Goal: Information Seeking & Learning: Learn about a topic

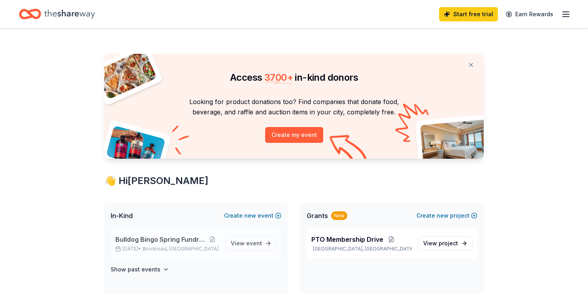
click at [164, 240] on span "Bulldog Bingo Spring Fundraiser" at bounding box center [160, 238] width 90 height 9
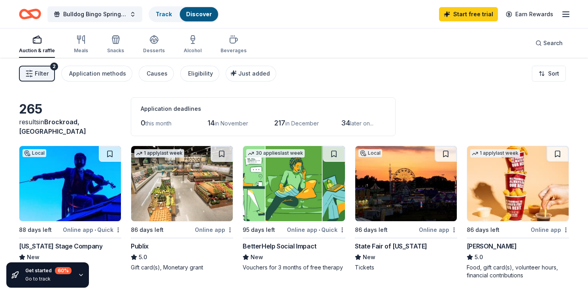
click at [48, 70] on button "Filter 2" at bounding box center [37, 74] width 36 height 16
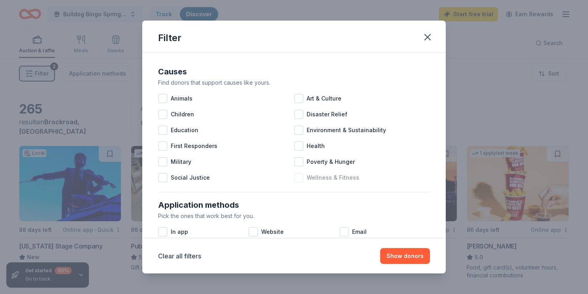
click at [417, 183] on div "Wellness & Fitness" at bounding box center [362, 178] width 136 height 16
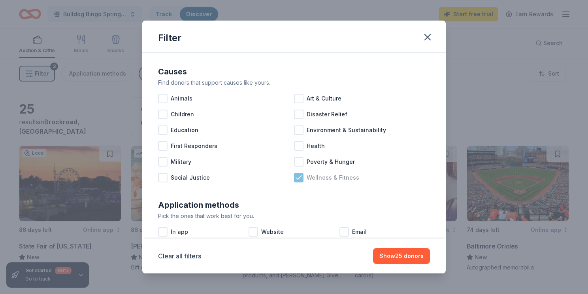
click at [358, 174] on div "Wellness & Fitness" at bounding box center [362, 178] width 136 height 16
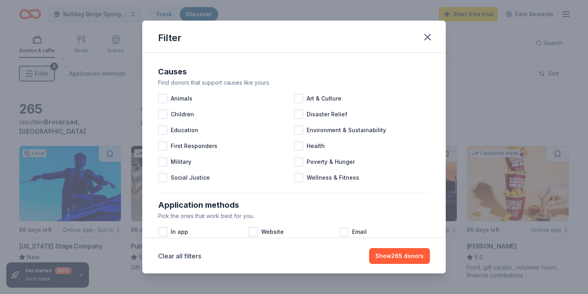
click at [417, 213] on div "Pick the ones that work best for you." at bounding box center [294, 215] width 272 height 9
drag, startPoint x: 441, startPoint y: 186, endPoint x: 416, endPoint y: 293, distance: 109.6
click at [416, 293] on div "Filter Causes Find donors that support causes like yours. Animals Art & Culture…" at bounding box center [294, 147] width 588 height 294
drag, startPoint x: 373, startPoint y: 207, endPoint x: 347, endPoint y: 293, distance: 90.1
click at [347, 293] on div "Filter Causes Find donors that support causes like yours. Animals Art & Culture…" at bounding box center [294, 147] width 588 height 294
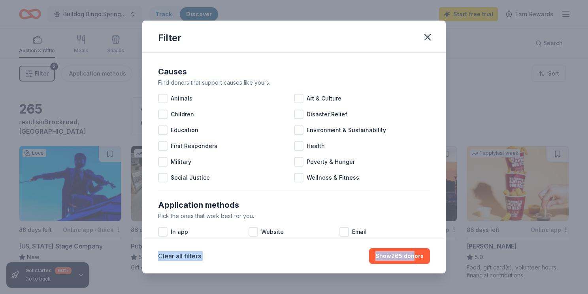
drag, startPoint x: 305, startPoint y: 213, endPoint x: 339, endPoint y: 260, distance: 57.9
click at [339, 260] on div "Filter Causes Find donors that support causes like yours. Animals Art & Culture…" at bounding box center [293, 147] width 303 height 253
click at [206, 208] on div "Application methods" at bounding box center [294, 204] width 272 height 13
drag, startPoint x: 204, startPoint y: 212, endPoint x: 242, endPoint y: 283, distance: 81.0
click at [242, 283] on div "Filter Causes Find donors that support causes like yours. Animals Art & Culture…" at bounding box center [294, 147] width 588 height 294
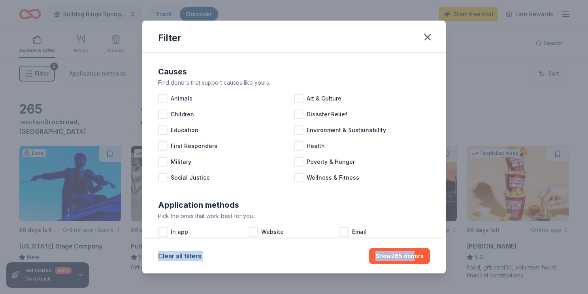
click at [157, 214] on div "Application methods Pick the ones that work best for you. In app Website Email …" at bounding box center [294, 234] width 278 height 79
drag, startPoint x: 162, startPoint y: 216, endPoint x: 200, endPoint y: 238, distance: 44.1
click at [200, 238] on div "Filter Causes Find donors that support causes like yours. Animals Art & Culture…" at bounding box center [293, 147] width 303 height 253
click at [200, 238] on div "Clear all filters Show 265 donors" at bounding box center [293, 255] width 303 height 35
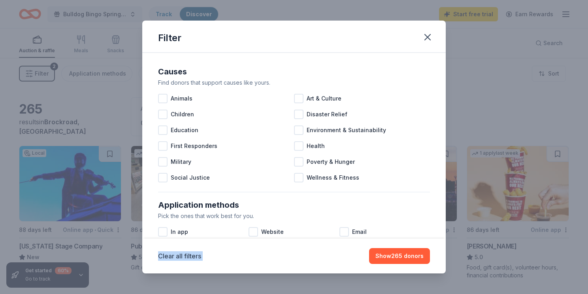
click at [200, 238] on div "Clear all filters Show 265 donors" at bounding box center [293, 255] width 303 height 35
click at [200, 129] on div "Education" at bounding box center [226, 130] width 136 height 16
click at [427, 38] on icon "button" at bounding box center [428, 37] width 6 height 6
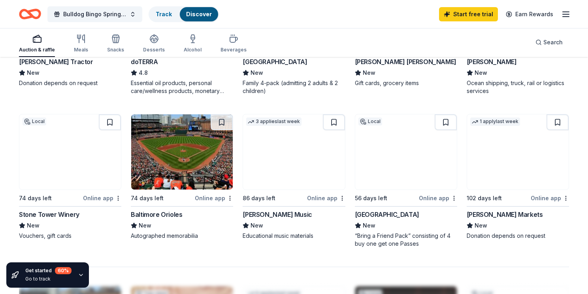
scroll to position [537, 0]
